Goal: Transaction & Acquisition: Purchase product/service

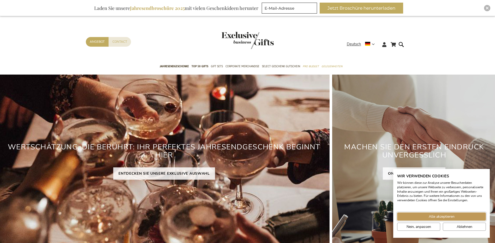
click at [438, 215] on span "Alle akzeptieren" at bounding box center [442, 216] width 26 height 5
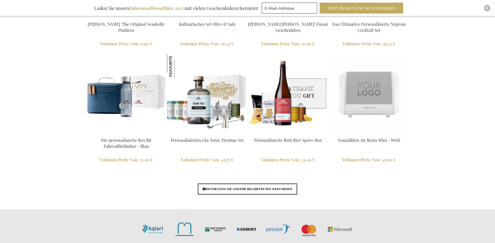
scroll to position [1200, 0]
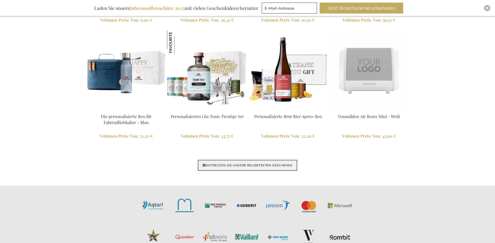
click at [219, 167] on link "ENTDECKEN SIE UNSERE BELIEBTESTEN GESCHENKE" at bounding box center [247, 165] width 99 height 11
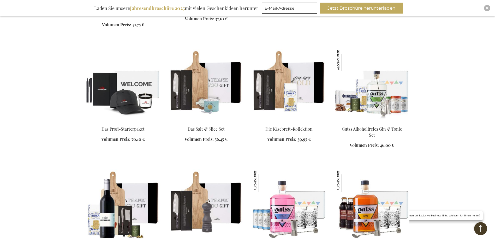
scroll to position [496, 0]
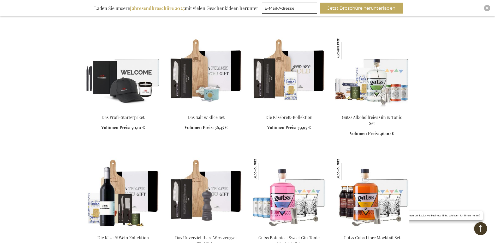
scroll to position [417, 0]
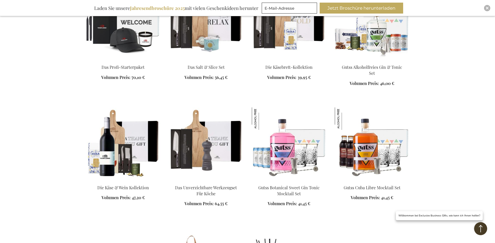
scroll to position [496, 0]
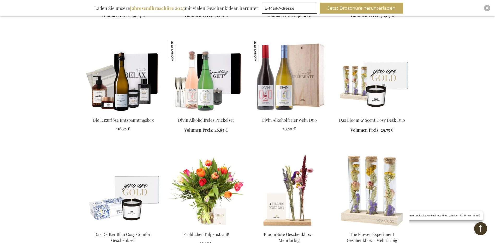
scroll to position [809, 0]
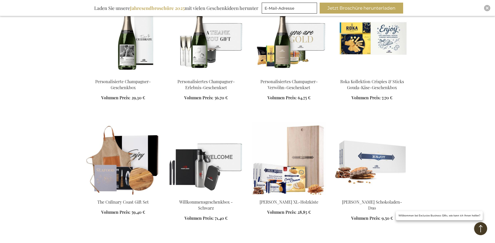
scroll to position [1070, 0]
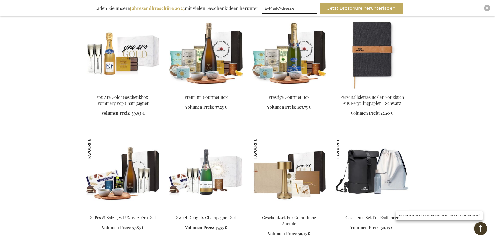
scroll to position [1409, 0]
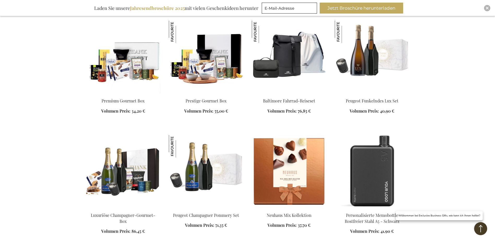
scroll to position [1905, 0]
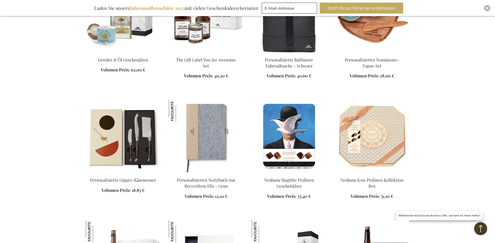
scroll to position [2296, 0]
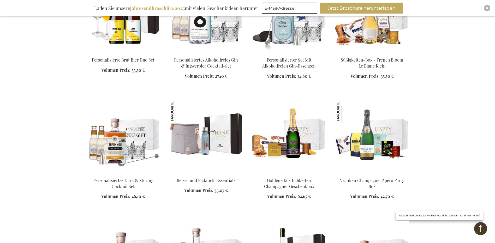
scroll to position [2662, 0]
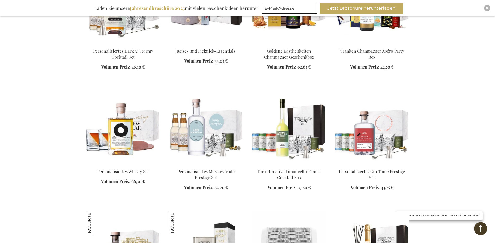
scroll to position [2844, 0]
